Goal: Navigation & Orientation: Find specific page/section

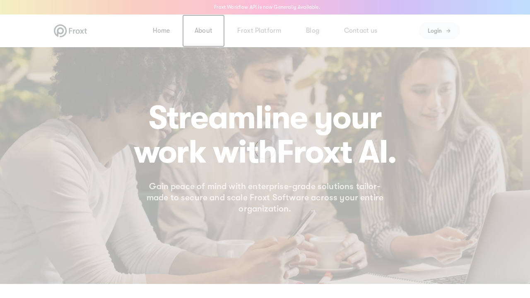
click at [203, 31] on link "About" at bounding box center [203, 30] width 43 height 33
